Goal: Use online tool/utility

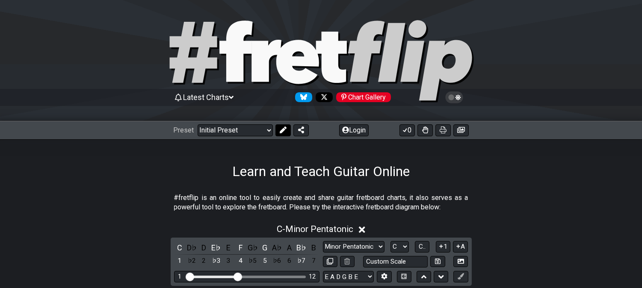
click at [283, 134] on button at bounding box center [283, 131] width 15 height 12
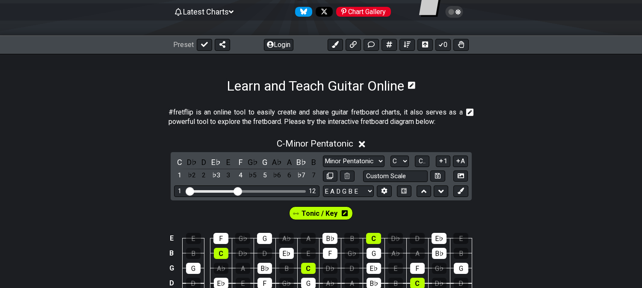
scroll to position [190, 0]
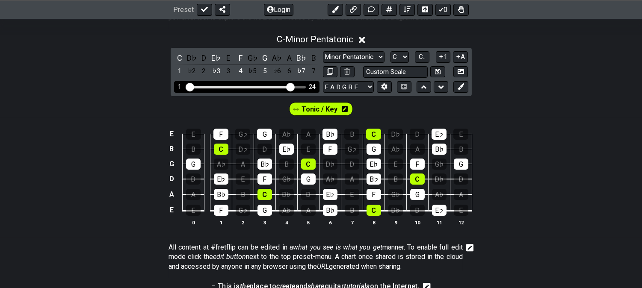
drag, startPoint x: 238, startPoint y: 85, endPoint x: 289, endPoint y: 85, distance: 51.8
click at [289, 86] on input "Visible fret range" at bounding box center [247, 86] width 122 height 0
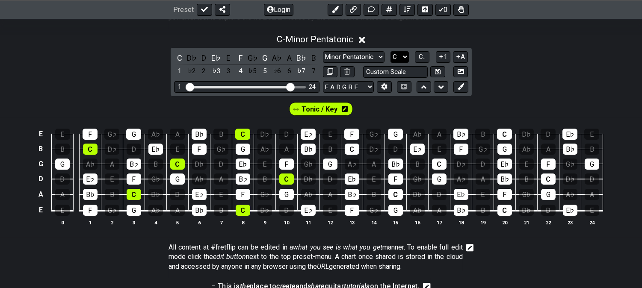
click at [398, 53] on select "A♭ A A♯ B♭ B C C♯ D♭ D D♯ E♭ E F F♯ G♭ G G♯" at bounding box center [400, 57] width 18 height 12
select select "A"
click at [391, 51] on select "A♭ A A♯ B♭ B C C♯ D♭ D D♯ E♭ E F F♯ G♭ G G♯" at bounding box center [400, 57] width 18 height 12
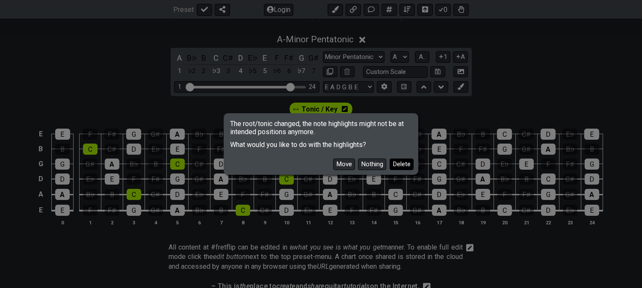
click at [398, 167] on button "Delete" at bounding box center [402, 165] width 24 height 12
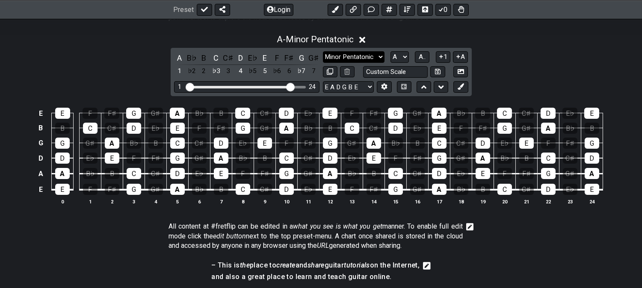
click at [334, 54] on select "Minor Pentatonic Click to edit Minor Pentatonic Major Pentatonic Minor Blues Ma…" at bounding box center [354, 57] width 62 height 12
select select "Melodic Minor"
click at [323, 51] on select "Minor Pentatonic Click to edit Minor Pentatonic Major Pentatonic Minor Blues Ma…" at bounding box center [354, 57] width 62 height 12
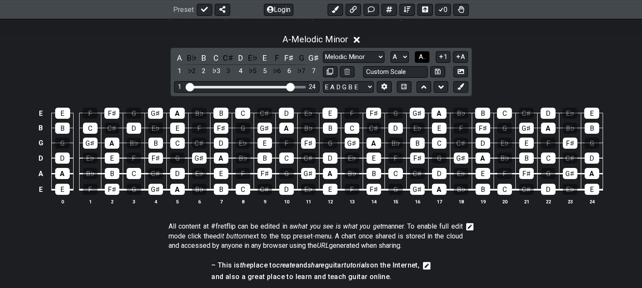
click at [419, 53] on span "A.." at bounding box center [422, 57] width 7 height 8
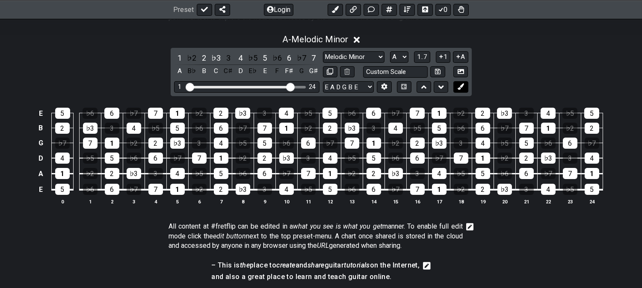
click at [461, 87] on icon at bounding box center [461, 86] width 6 height 6
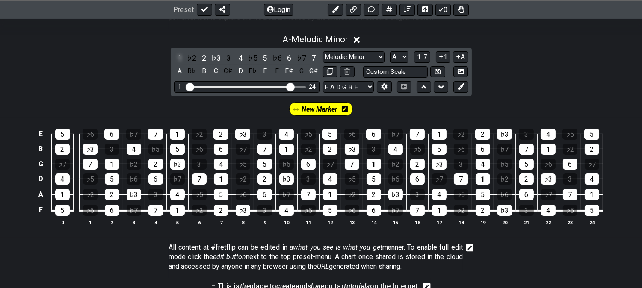
click at [177, 54] on div "1" at bounding box center [179, 58] width 11 height 12
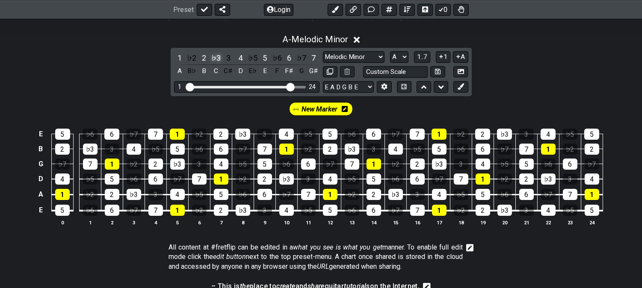
click at [215, 57] on div "♭3" at bounding box center [216, 58] width 11 height 12
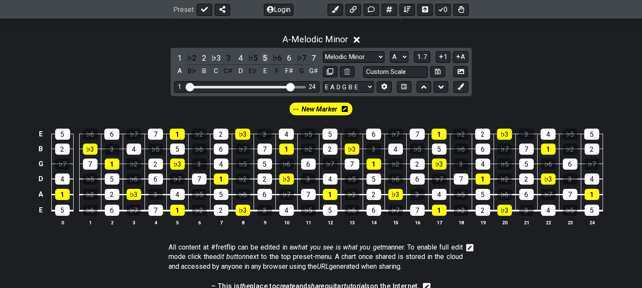
click at [261, 54] on div "5" at bounding box center [264, 58] width 11 height 12
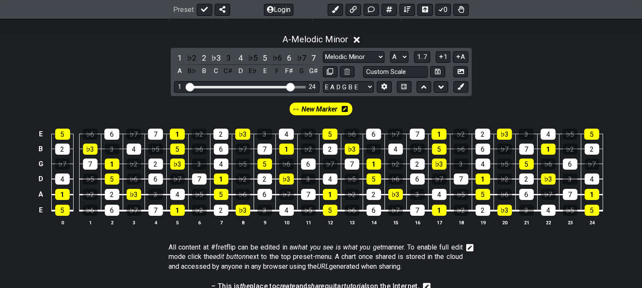
click at [327, 102] on div "New Marker" at bounding box center [321, 109] width 64 height 14
click at [348, 107] on div "New Marker" at bounding box center [321, 109] width 64 height 14
click at [346, 111] on icon at bounding box center [345, 109] width 6 height 6
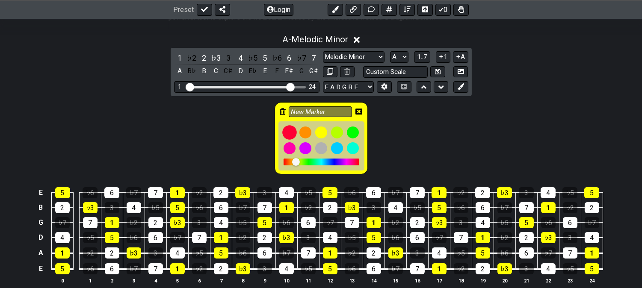
drag, startPoint x: 293, startPoint y: 135, endPoint x: 301, endPoint y: 135, distance: 8.1
click at [293, 135] on div at bounding box center [289, 132] width 15 height 15
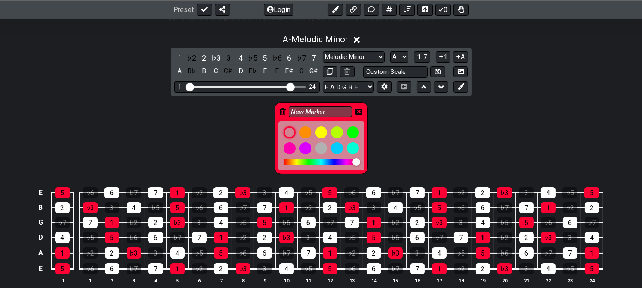
click at [359, 112] on icon at bounding box center [359, 111] width 7 height 7
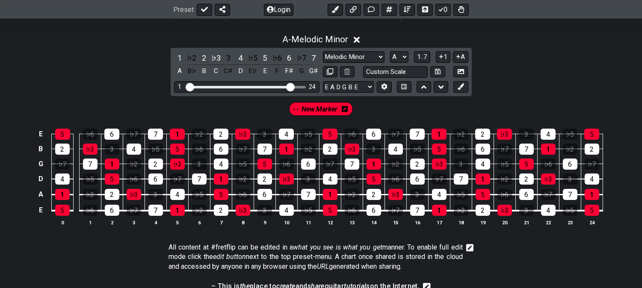
click at [310, 107] on span "New Marker" at bounding box center [320, 109] width 36 height 12
